Goal: Transaction & Acquisition: Purchase product/service

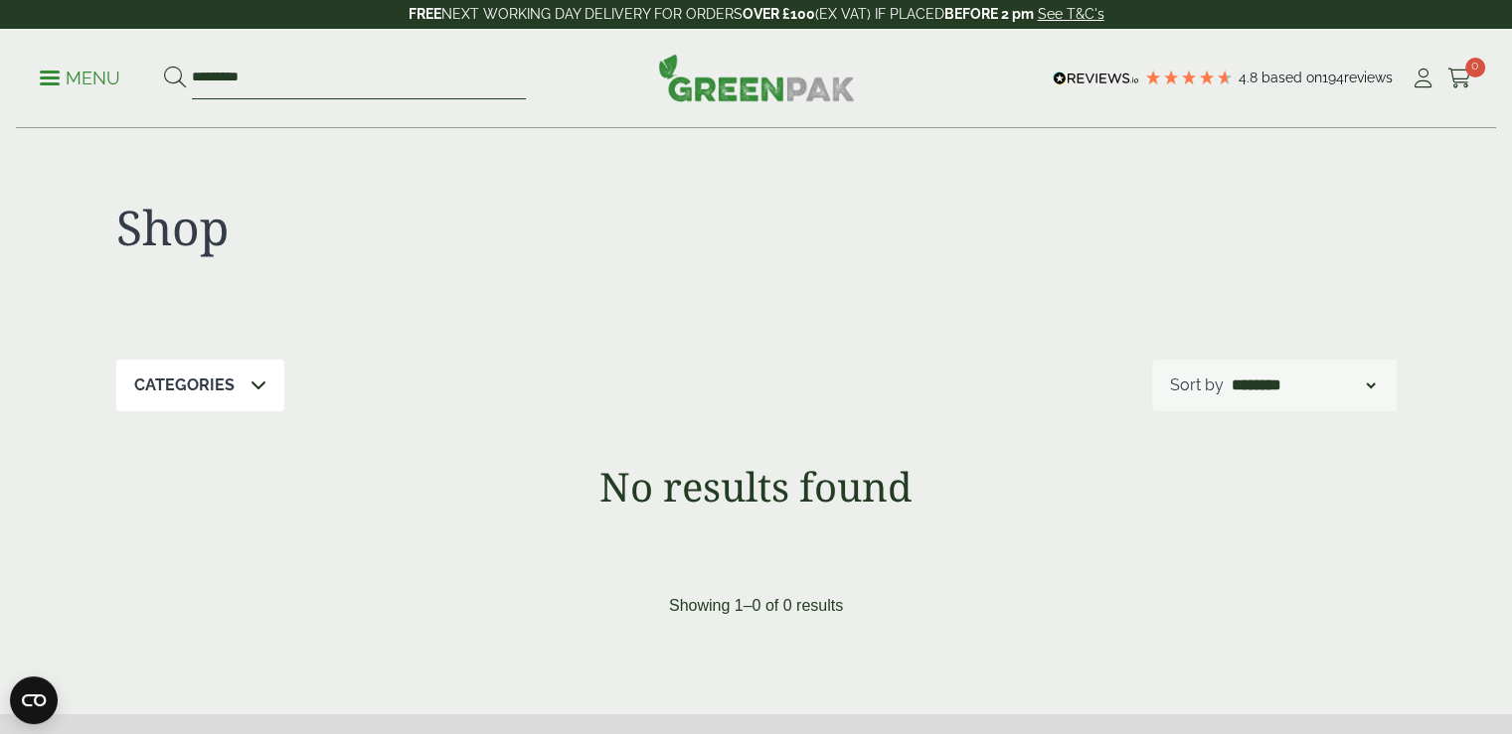
click at [266, 81] on input "*********" at bounding box center [359, 79] width 334 height 42
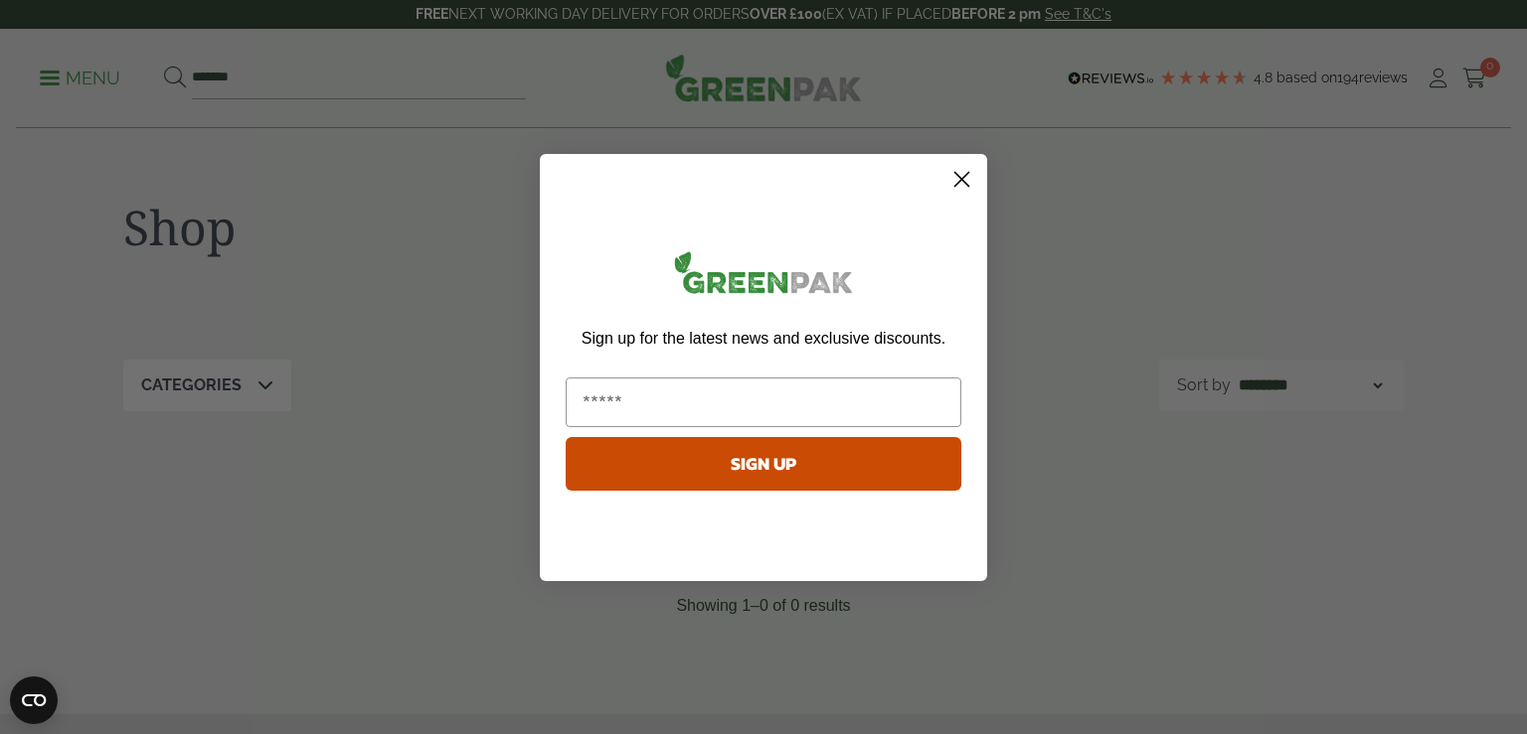
click at [958, 176] on icon "Close dialog" at bounding box center [962, 179] width 14 height 14
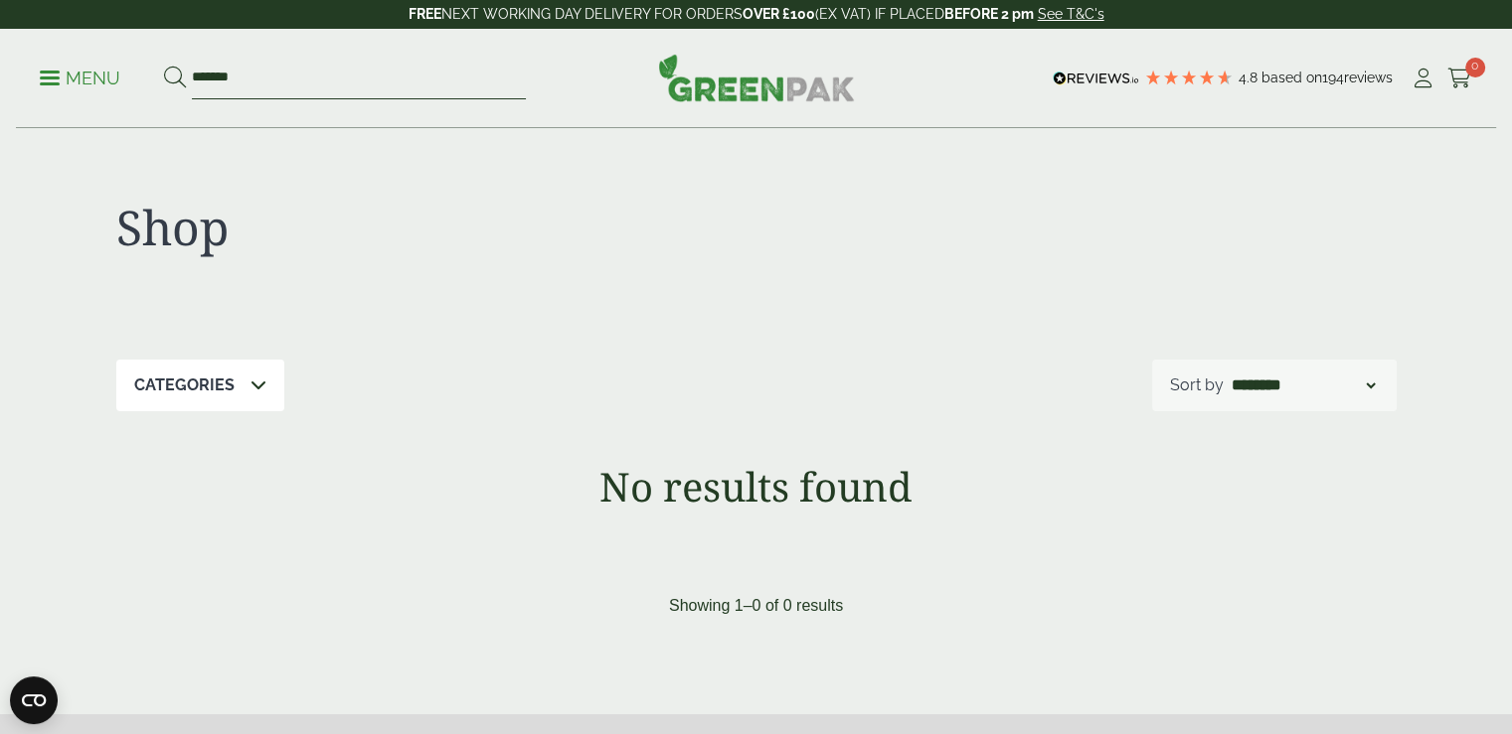
click at [287, 74] on input "*******" at bounding box center [359, 79] width 334 height 42
type input "*"
type input "**********"
click at [164, 66] on button at bounding box center [175, 79] width 22 height 26
click at [256, 382] on icon at bounding box center [258, 385] width 16 height 16
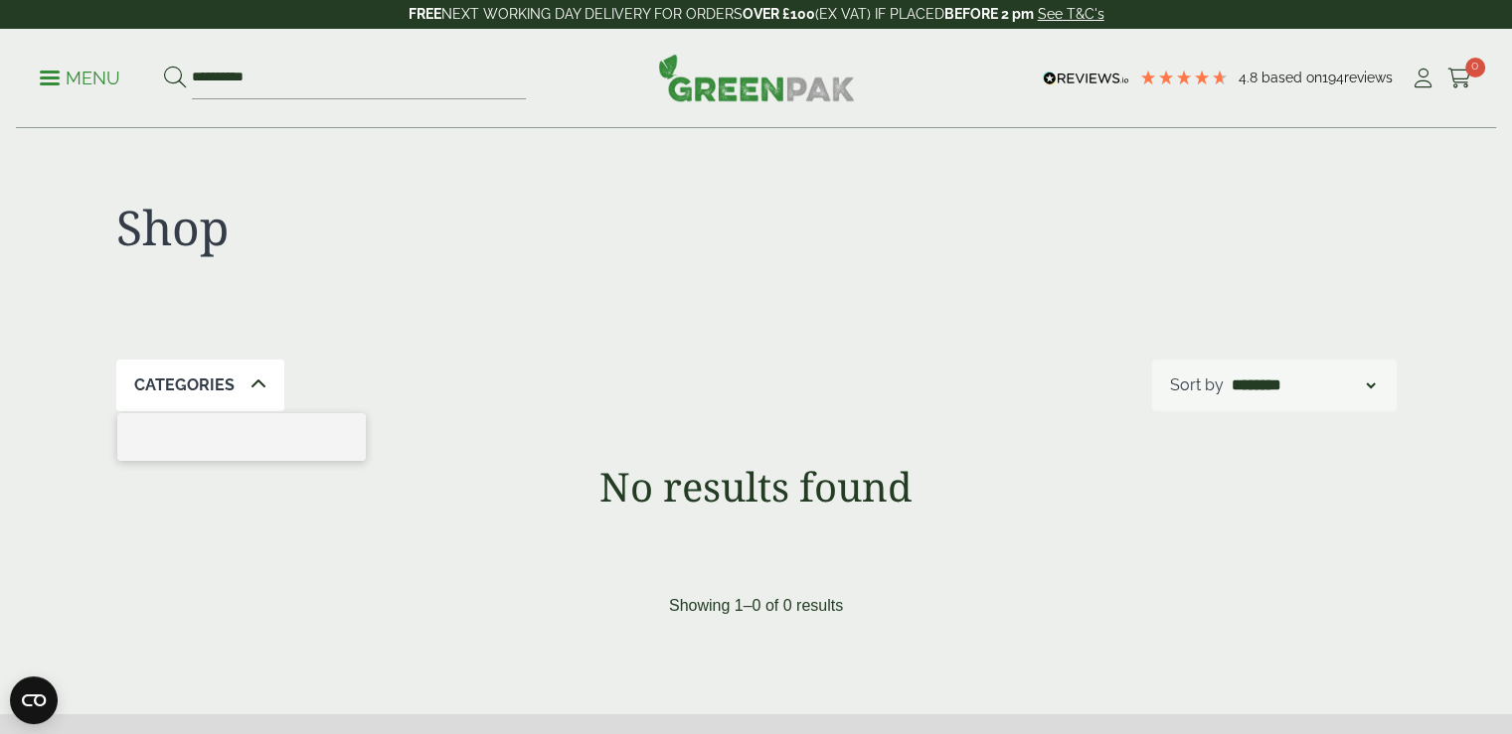
click at [251, 384] on icon at bounding box center [258, 385] width 16 height 16
click at [47, 71] on link "Menu" at bounding box center [80, 77] width 81 height 20
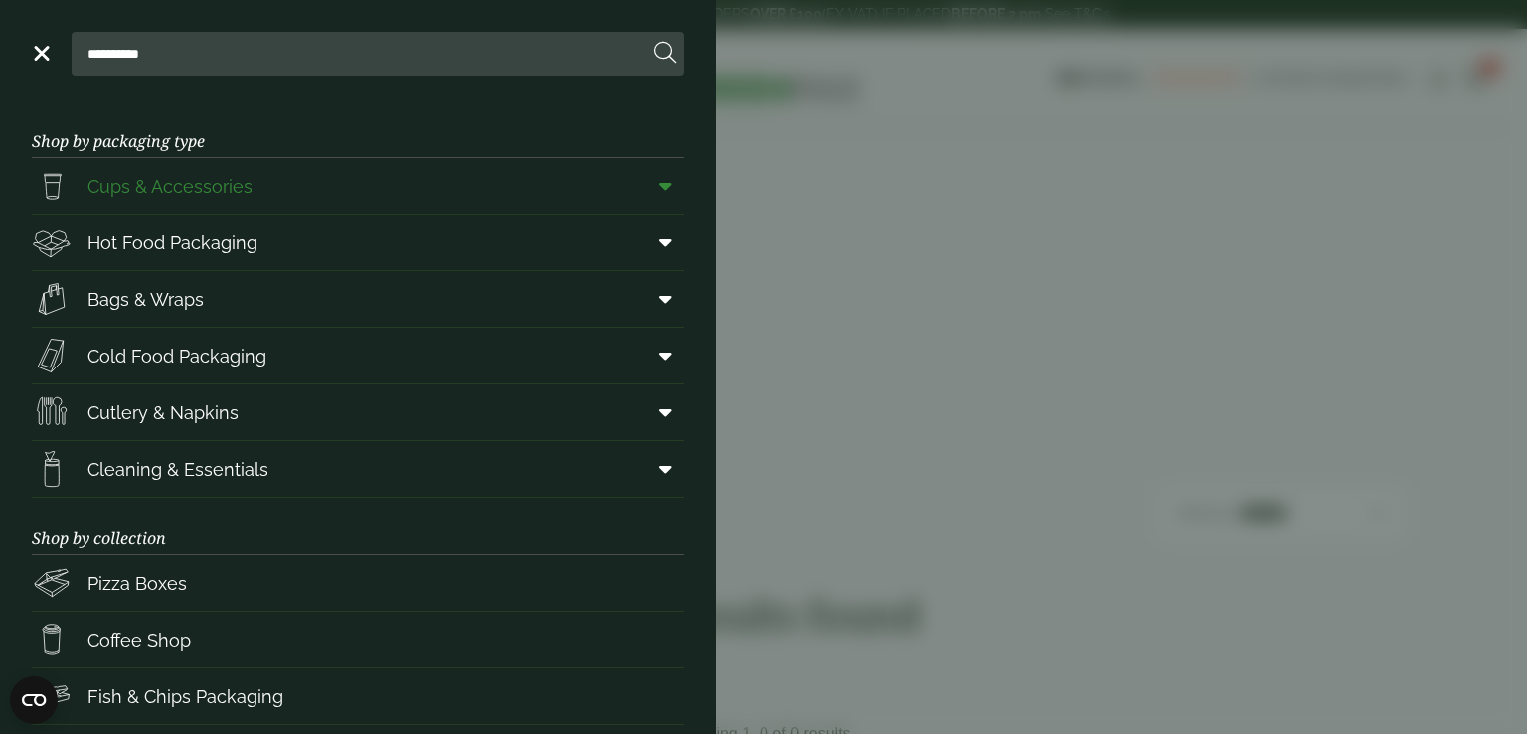
click at [161, 188] on span "Cups & Accessories" at bounding box center [169, 186] width 165 height 27
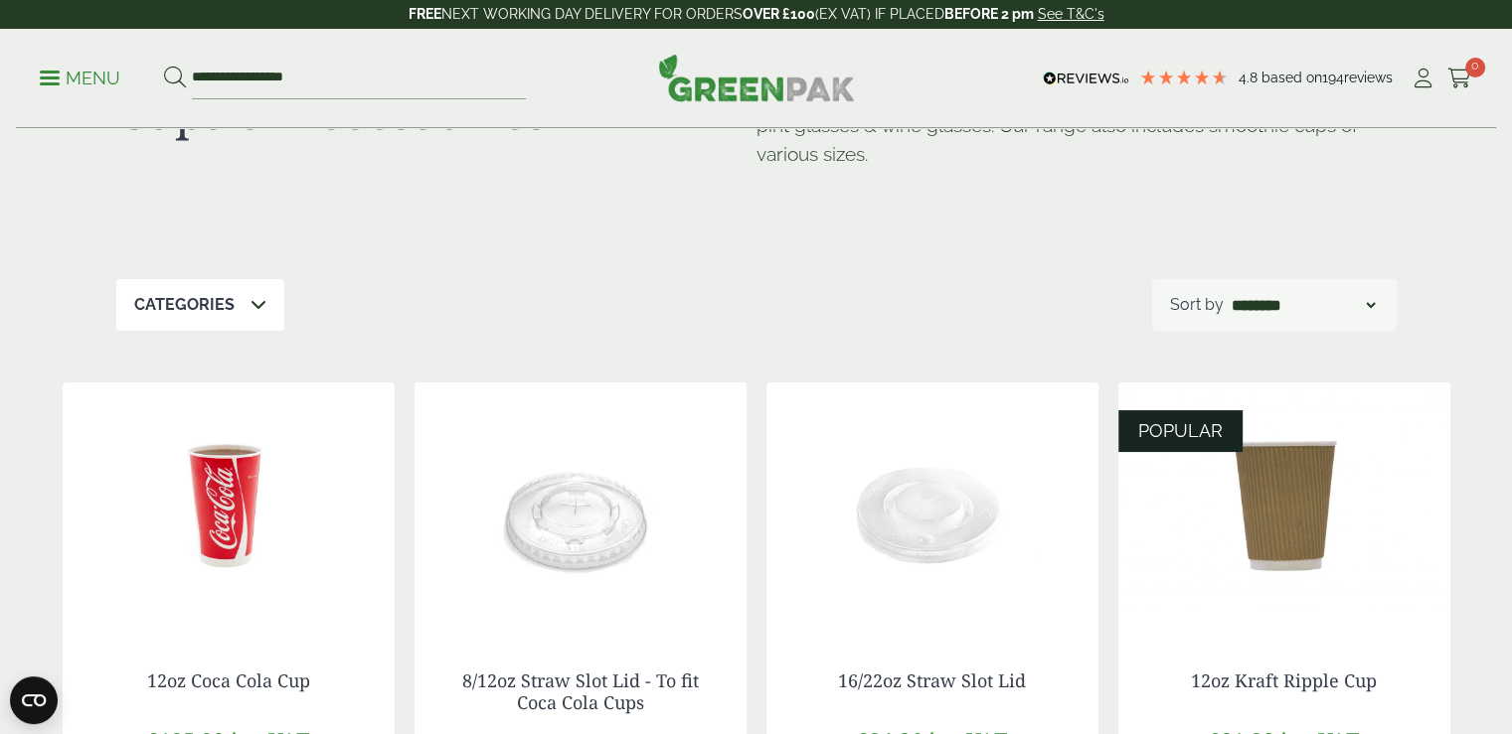
scroll to position [99, 0]
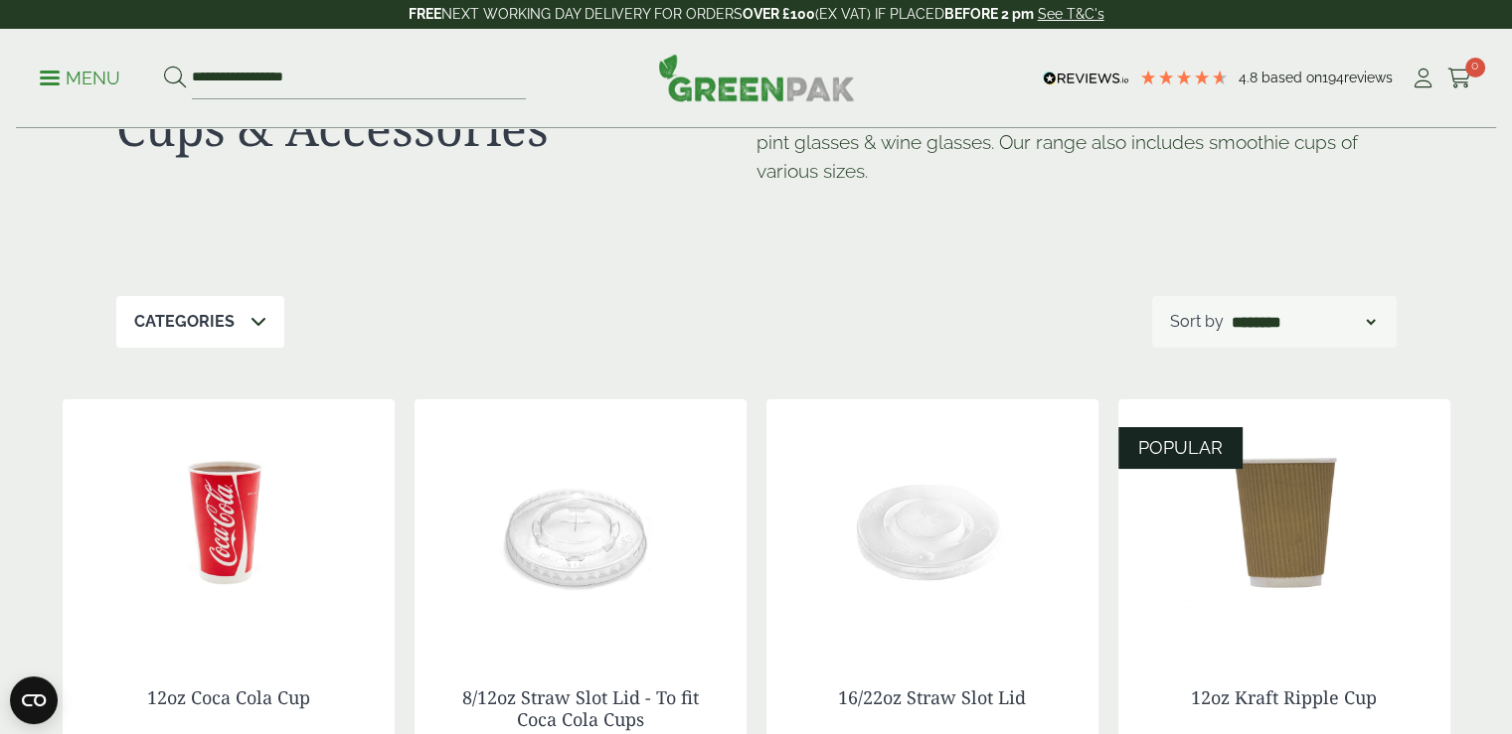
click at [1364, 319] on select "**********" at bounding box center [1302, 322] width 151 height 24
click at [259, 321] on icon at bounding box center [258, 321] width 16 height 16
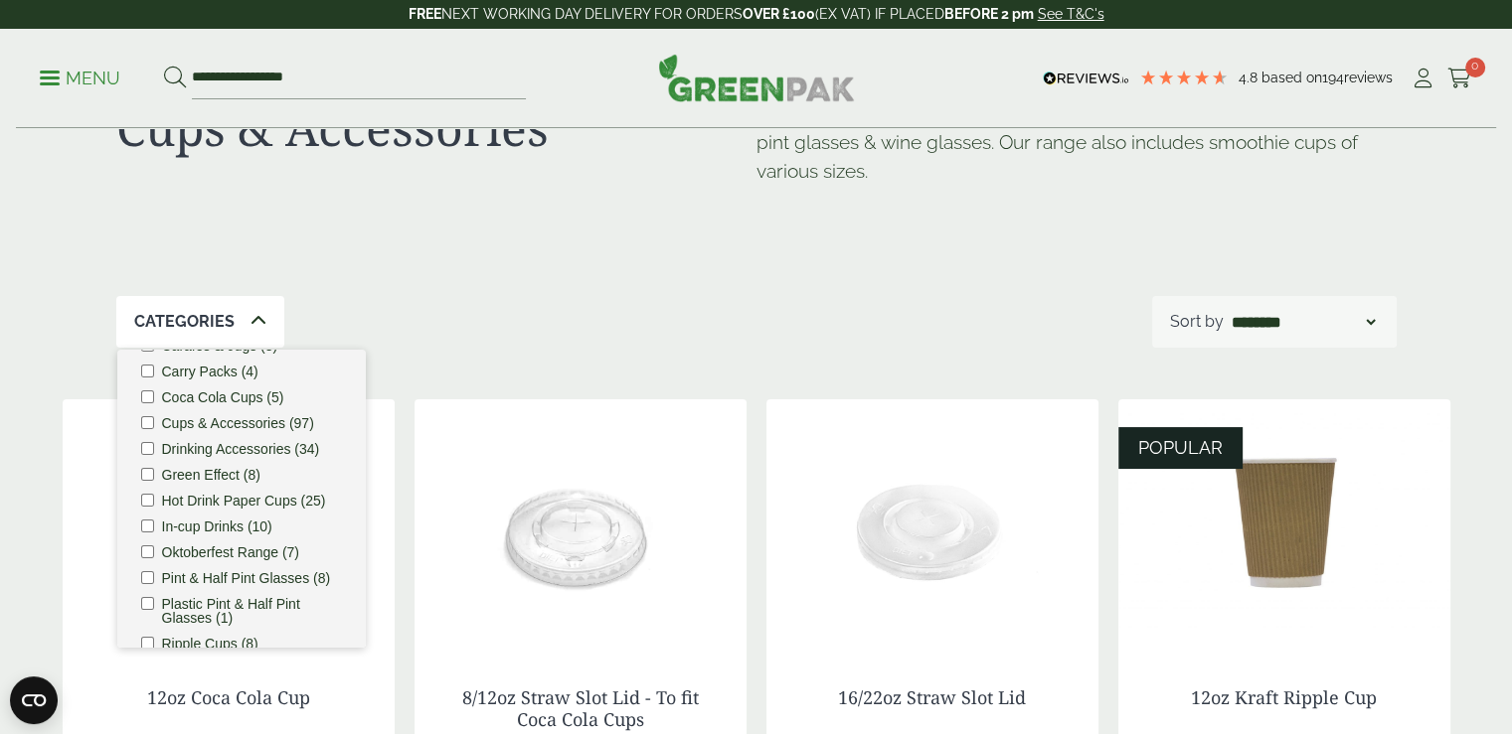
scroll to position [0, 0]
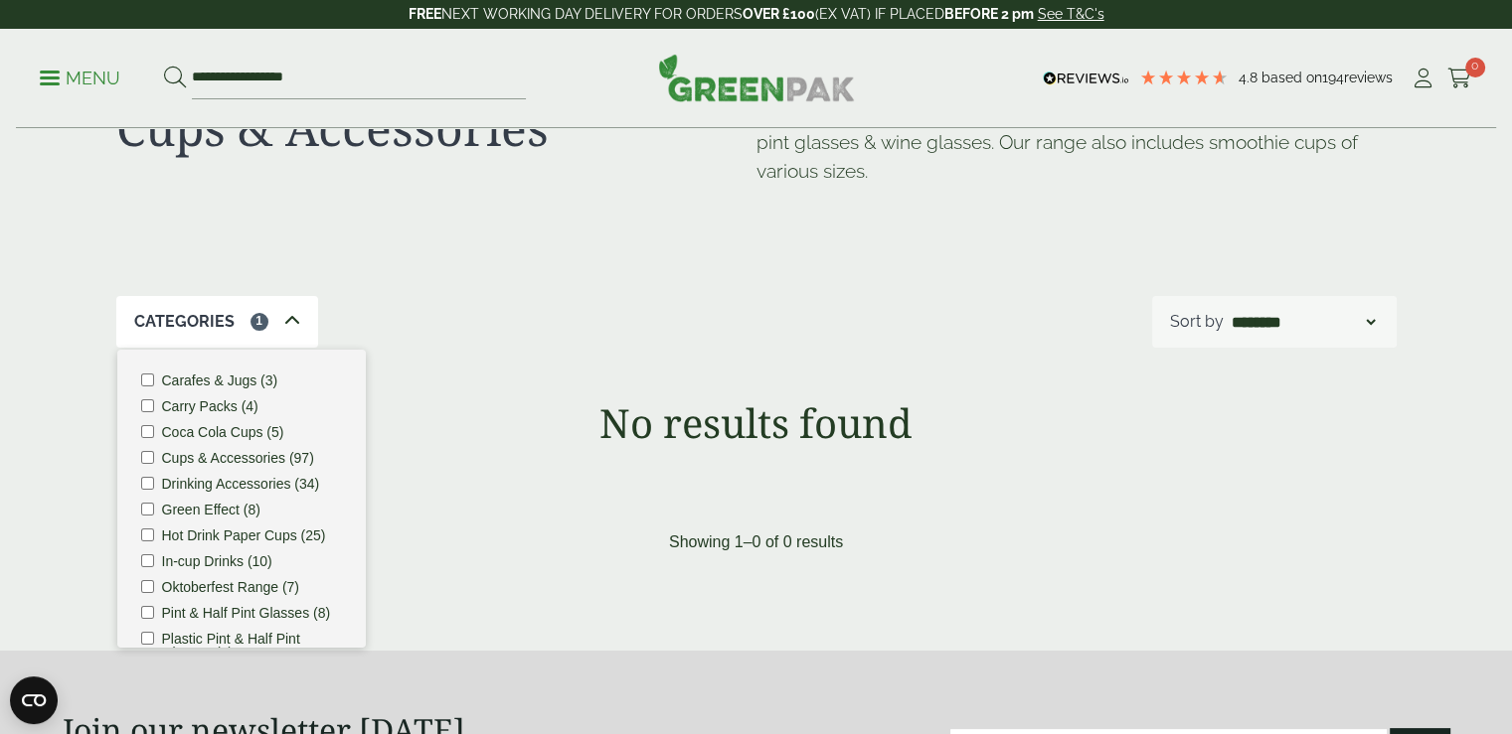
click at [494, 287] on div "Cups & Accessories So your beer gardens are always ready, we have a vast range …" at bounding box center [756, 163] width 1280 height 266
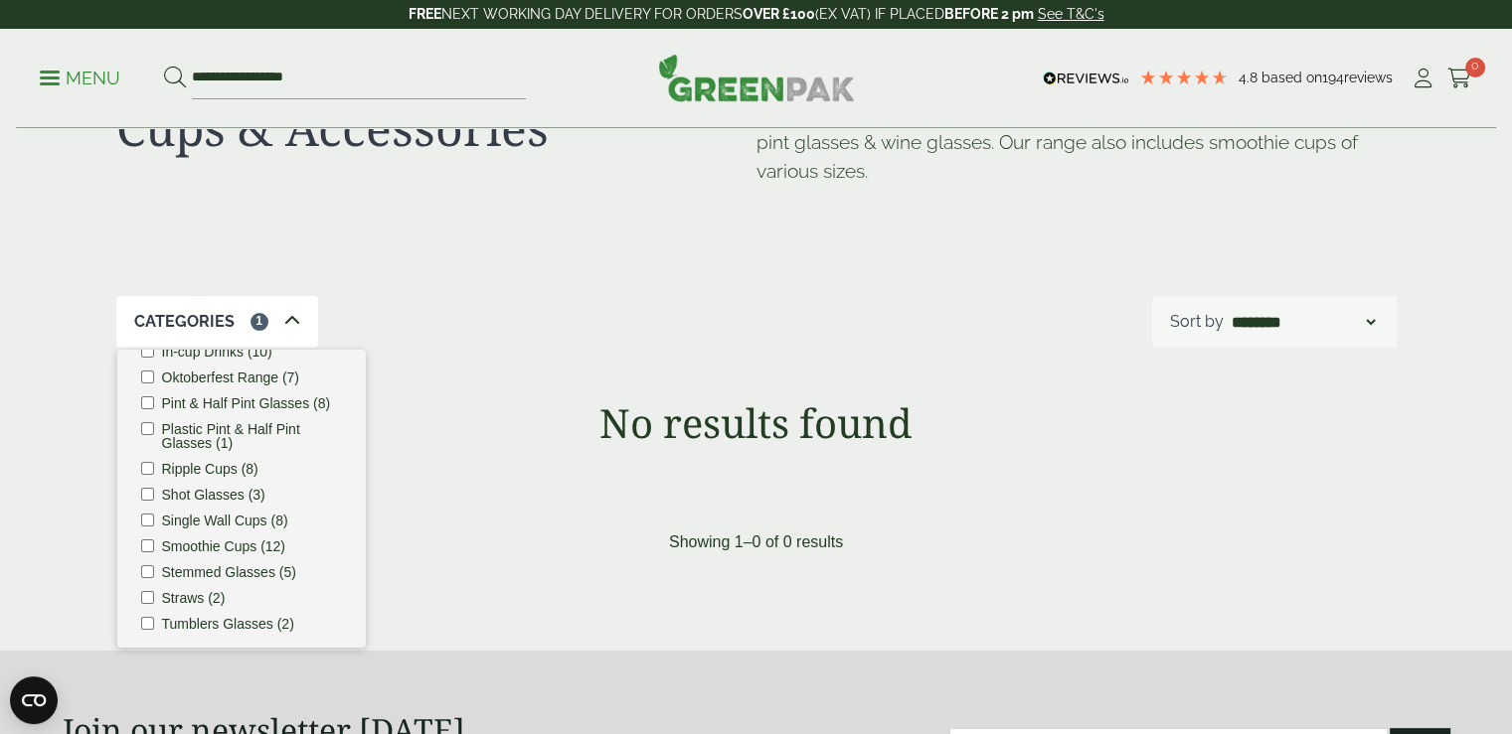
scroll to position [231, 0]
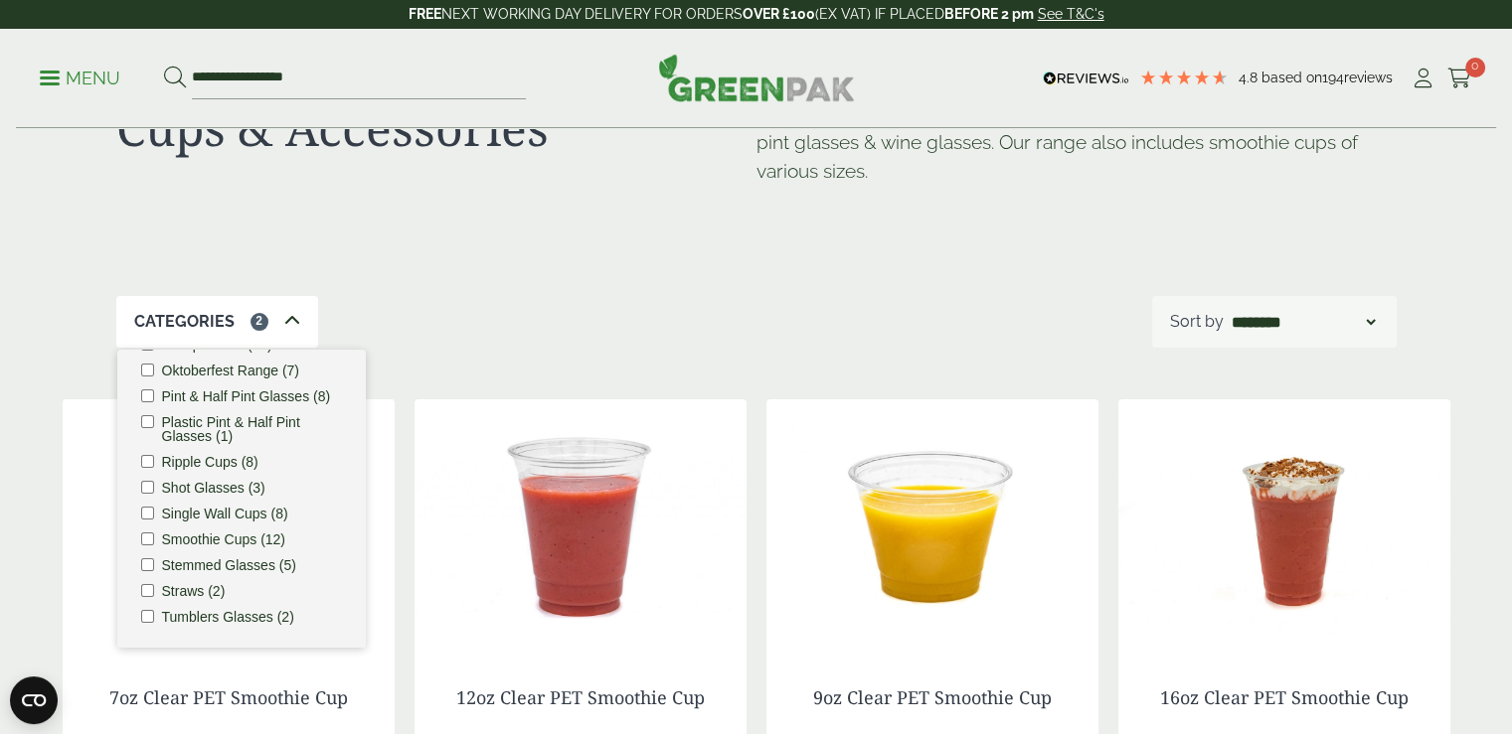
click at [671, 300] on div "Categories 2 Carafes & Jugs (3) Carry Packs (4) Coca Cola Cups (5) Cups & Acces…" at bounding box center [756, 322] width 1280 height 52
click at [541, 327] on div "Categories 2 Carafes & Jugs (3) Carry Packs (4) Coca Cola Cups (5) Cups & Acces…" at bounding box center [756, 322] width 1280 height 52
click at [543, 327] on div "Categories 2 Carafes & Jugs (3) Carry Packs (4) Coca Cola Cups (5) Cups & Acces…" at bounding box center [756, 322] width 1280 height 52
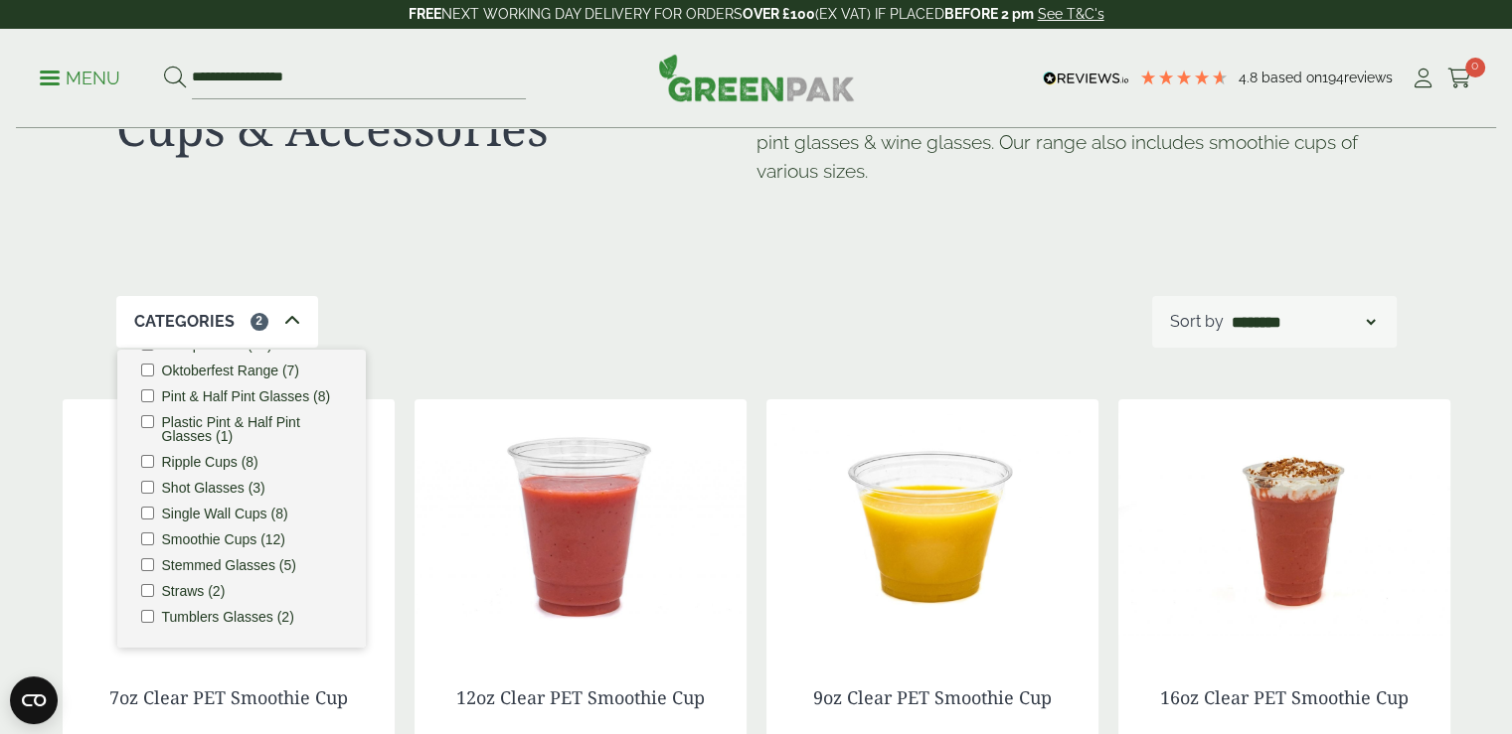
click at [590, 553] on img at bounding box center [580, 524] width 332 height 248
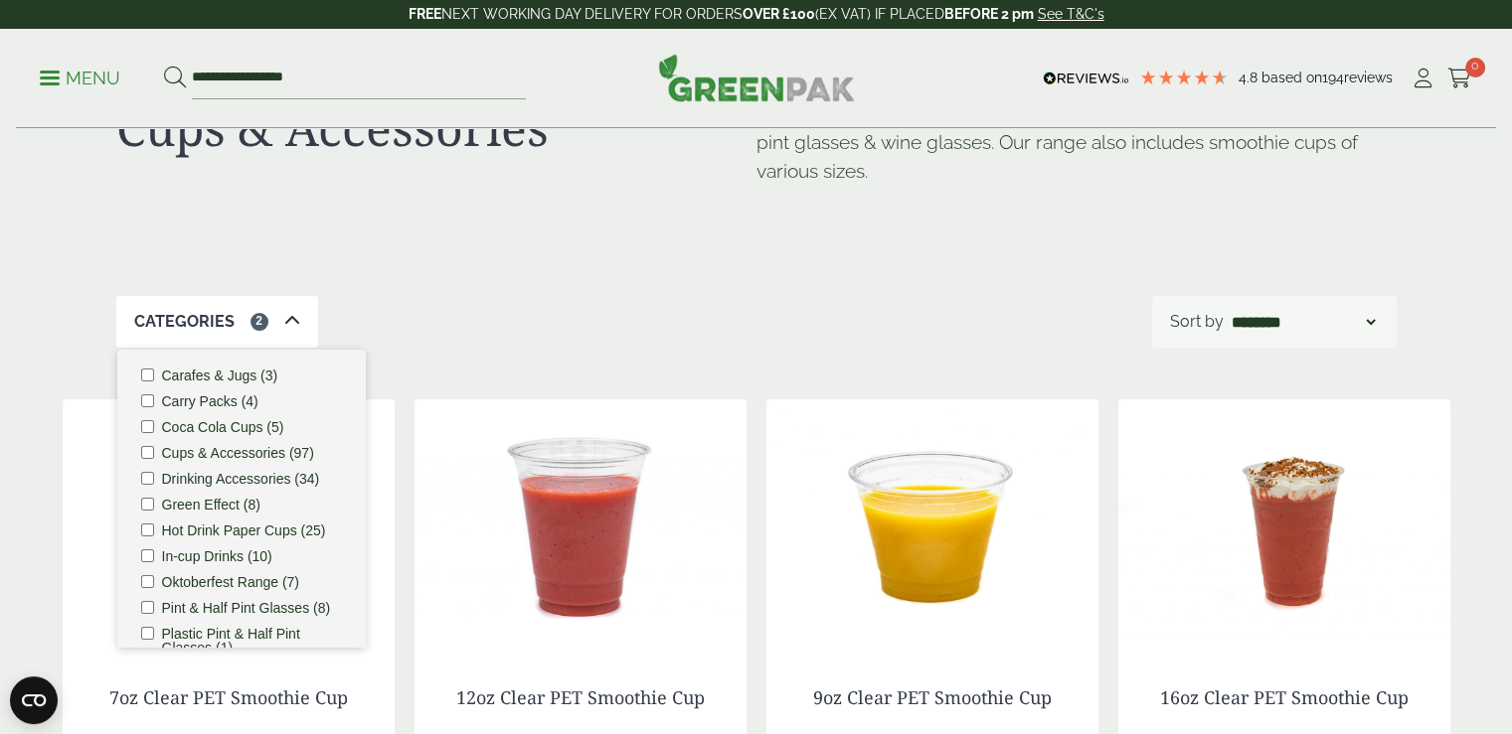
scroll to position [0, 0]
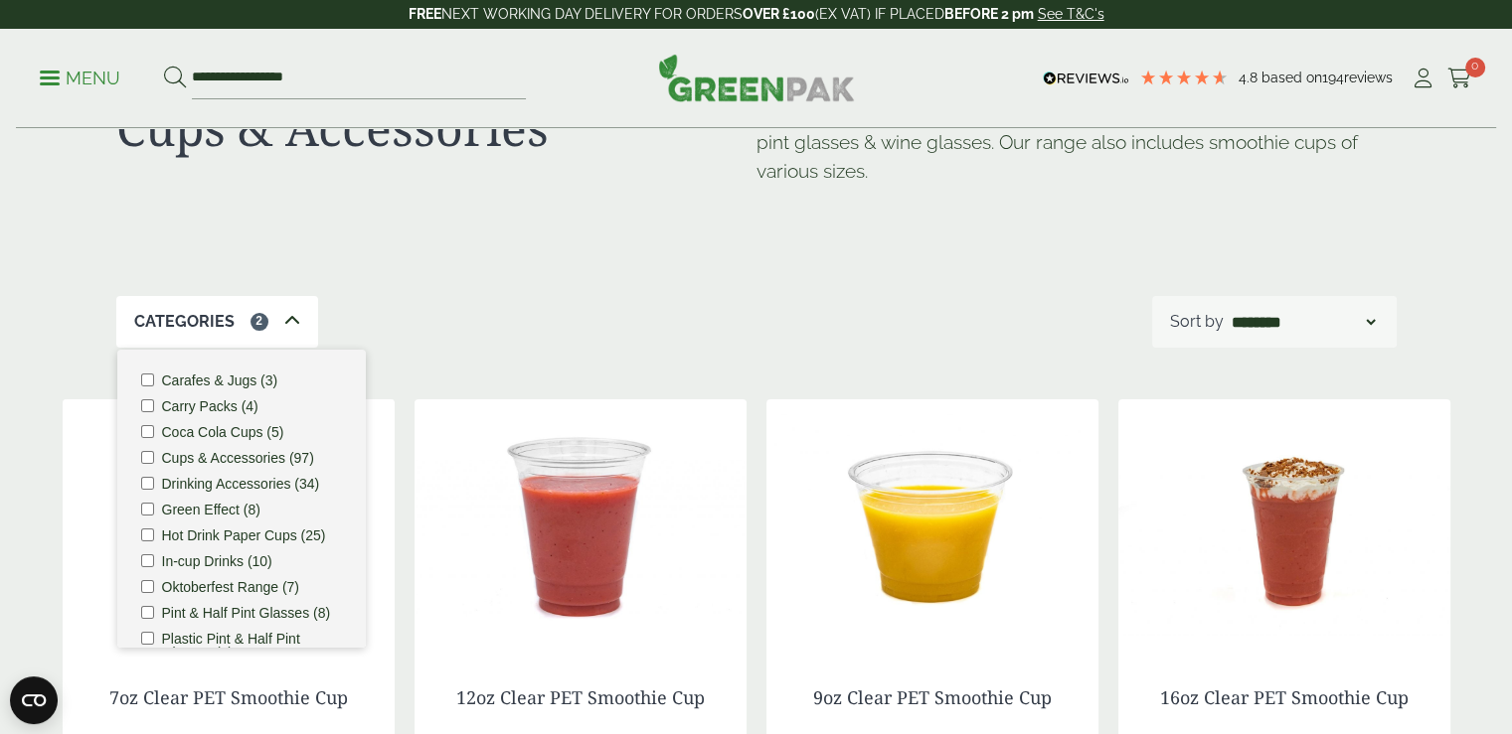
click at [284, 320] on icon at bounding box center [292, 321] width 16 height 16
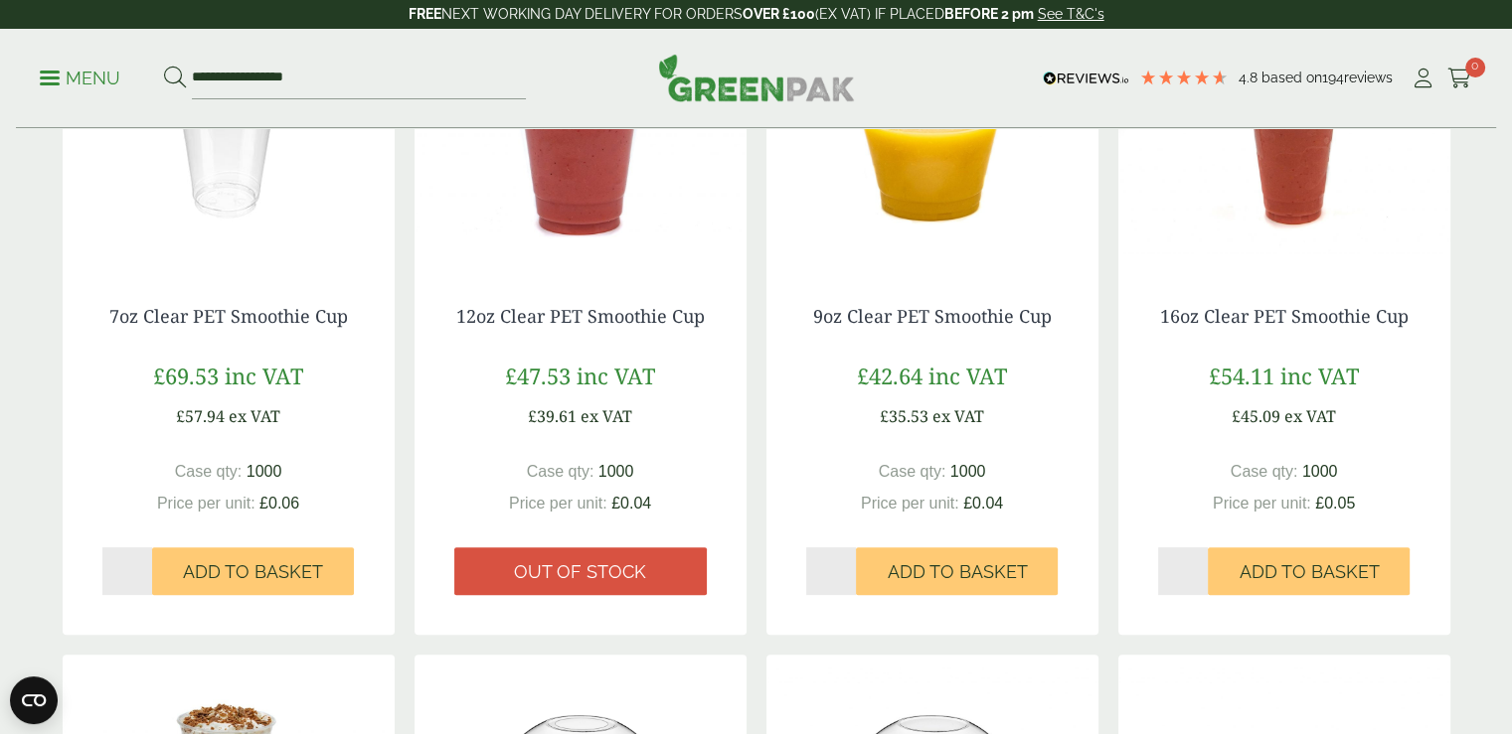
scroll to position [398, 0]
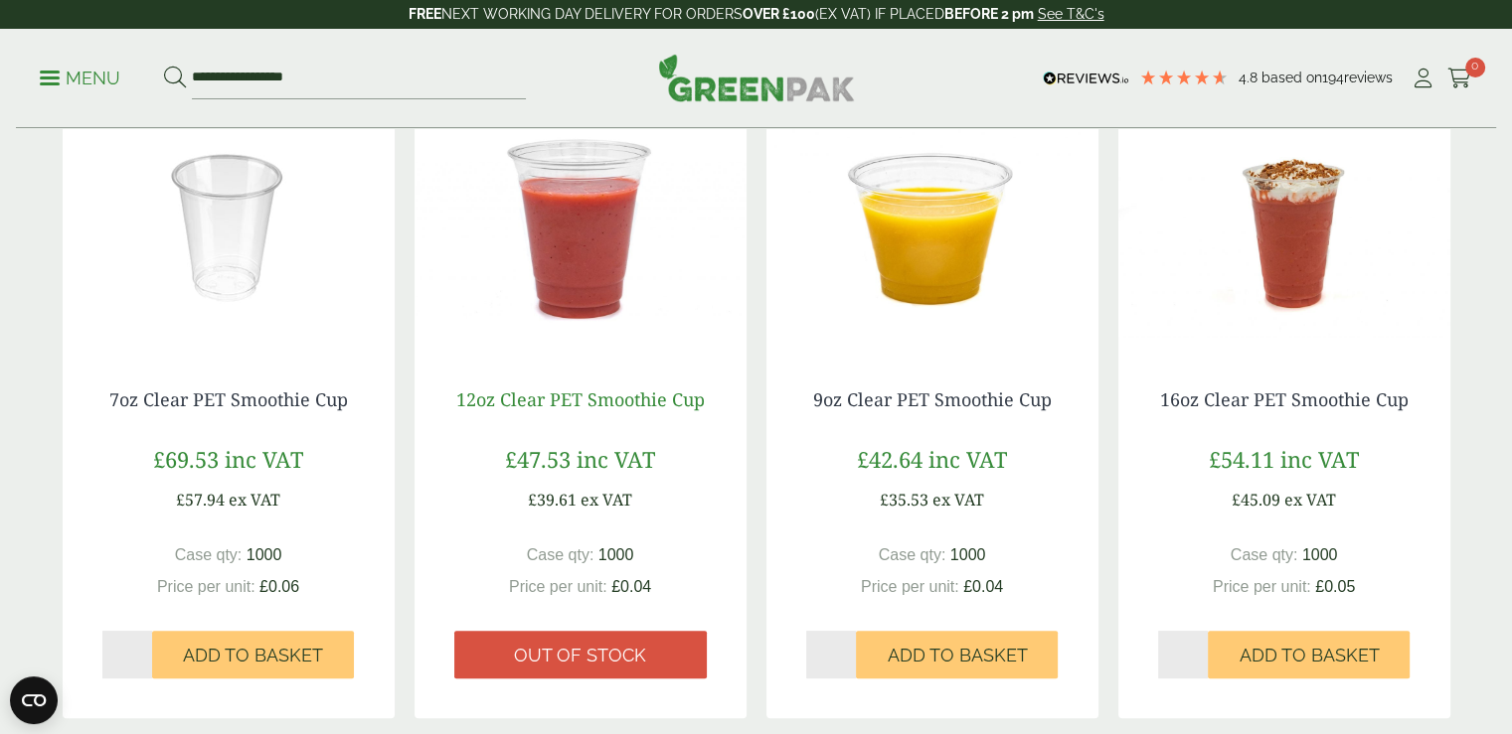
click at [567, 401] on link "12oz Clear PET Smoothie Cup" at bounding box center [580, 400] width 248 height 24
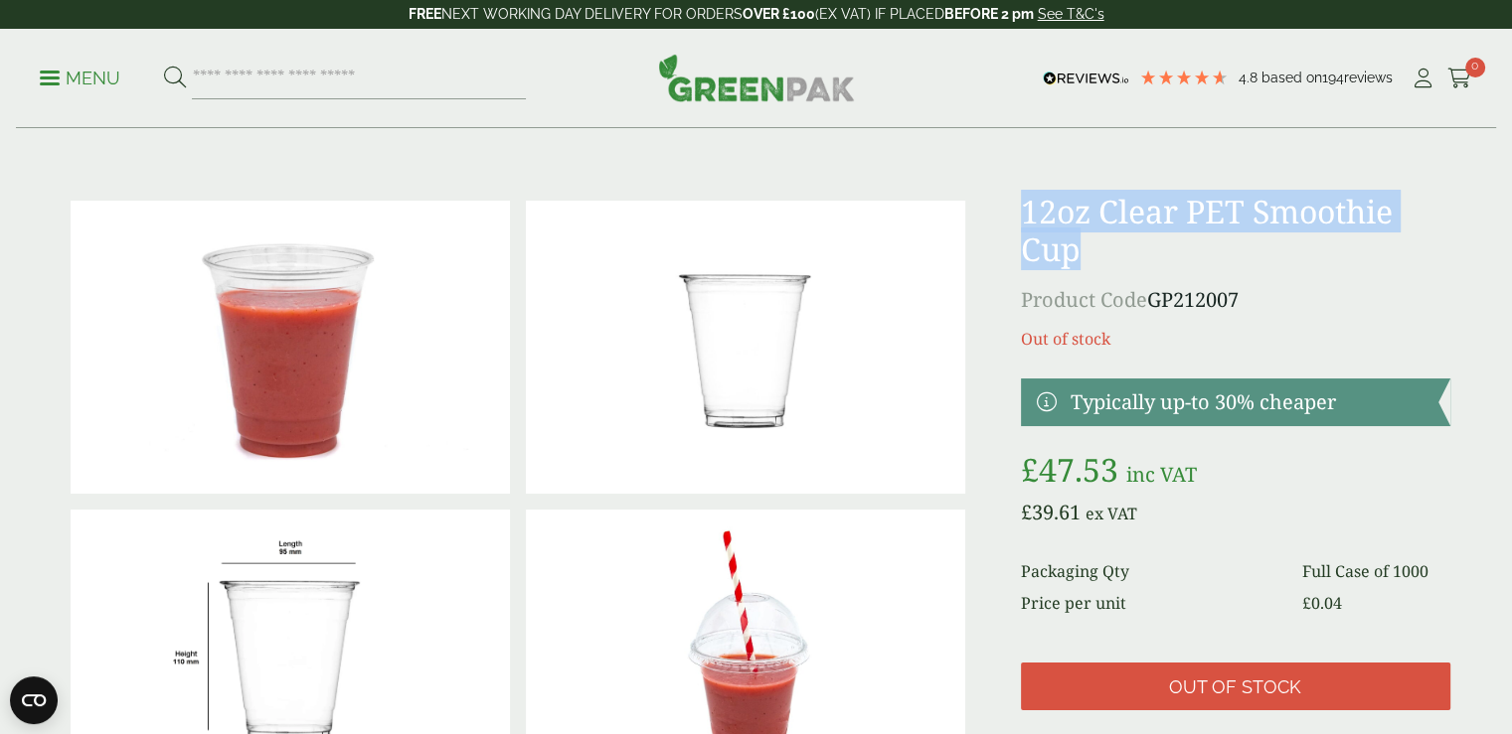
drag, startPoint x: 1074, startPoint y: 249, endPoint x: 1010, endPoint y: 219, distance: 71.6
click at [1010, 219] on div at bounding box center [756, 656] width 1411 height 927
copy h1 "12oz Clear PET Smoothie Cup"
